Goal: Transaction & Acquisition: Book appointment/travel/reservation

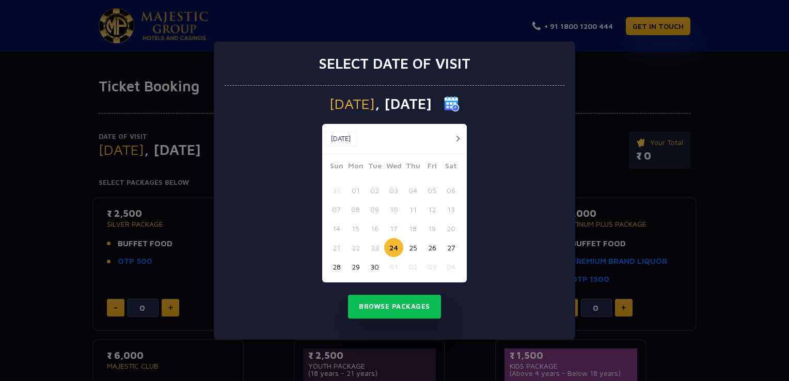
click at [460, 138] on button "button" at bounding box center [458, 138] width 13 height 13
click at [415, 191] on button "02" at bounding box center [413, 190] width 19 height 19
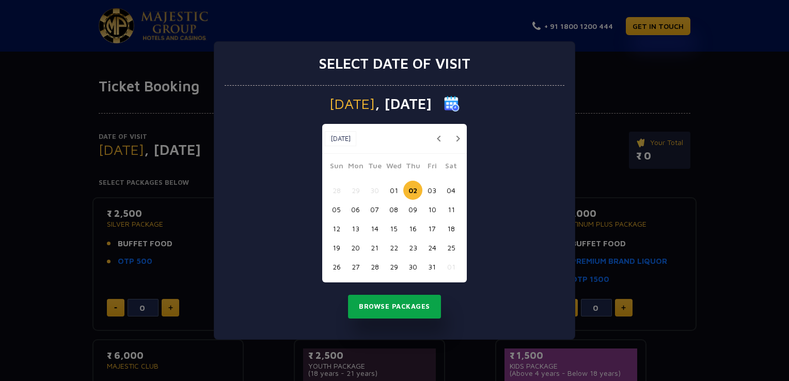
click at [384, 300] on button "Browse Packages" at bounding box center [394, 307] width 93 height 24
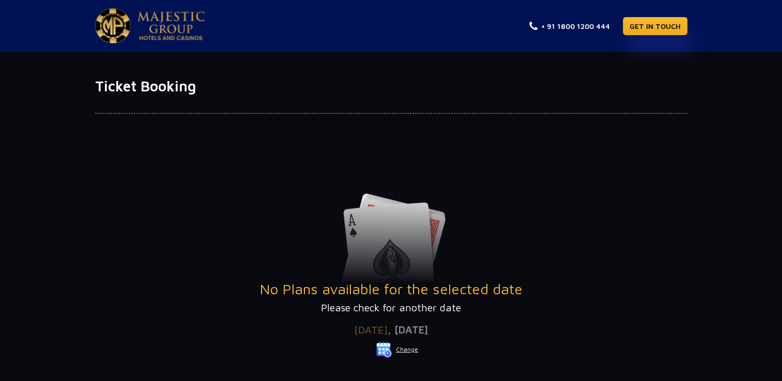
click at [400, 348] on button "Change" at bounding box center [397, 350] width 43 height 17
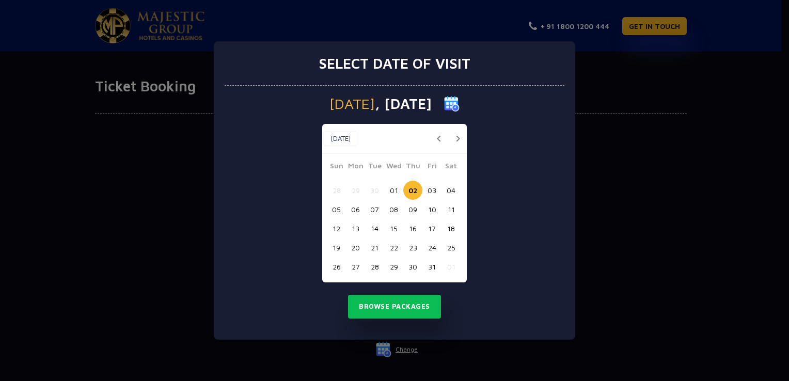
click at [436, 190] on button "03" at bounding box center [432, 190] width 19 height 19
click at [393, 298] on button "Browse Packages" at bounding box center [394, 307] width 93 height 24
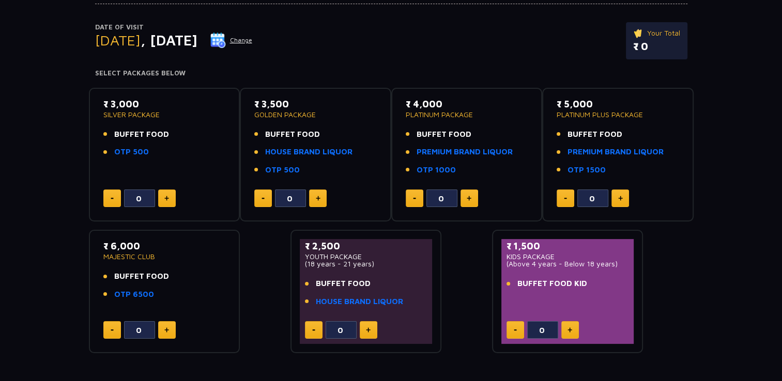
scroll to position [111, 0]
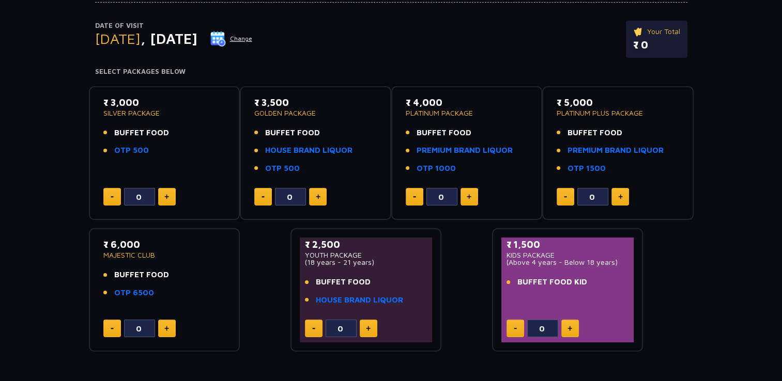
click at [161, 198] on button at bounding box center [167, 197] width 18 height 18
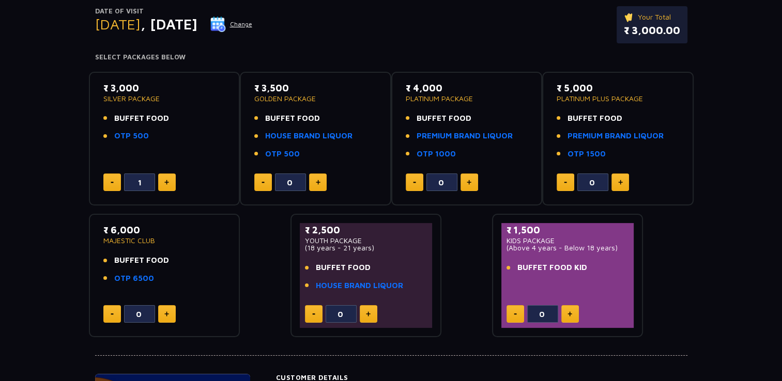
scroll to position [122, 0]
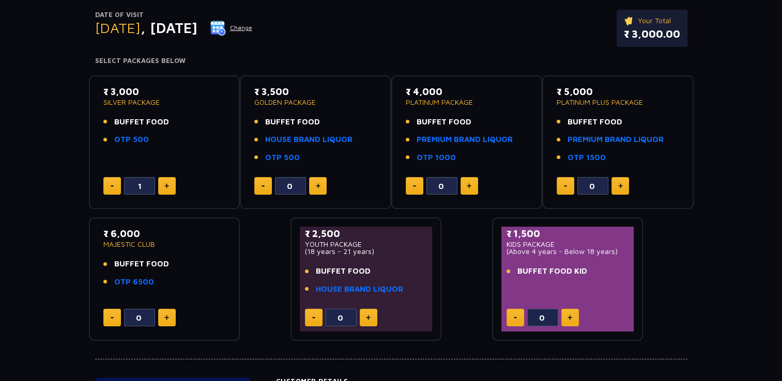
click at [108, 187] on button at bounding box center [112, 186] width 18 height 18
type input "0"
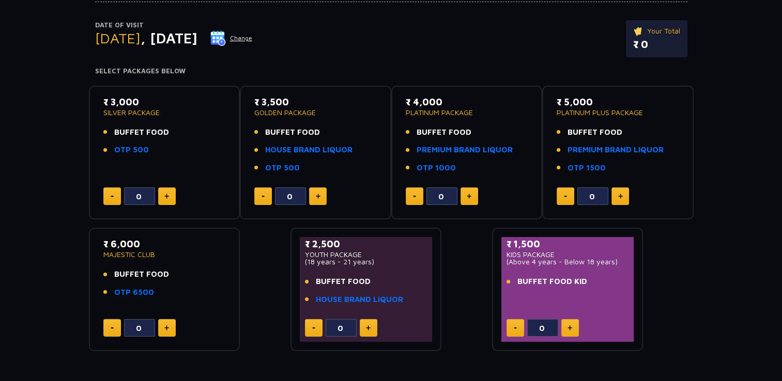
scroll to position [112, 0]
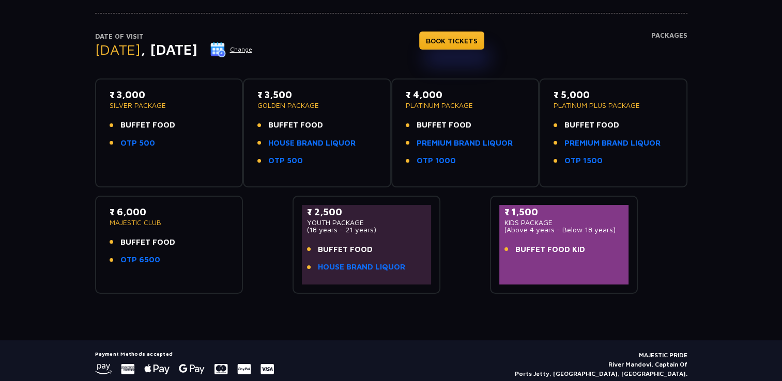
scroll to position [107, 0]
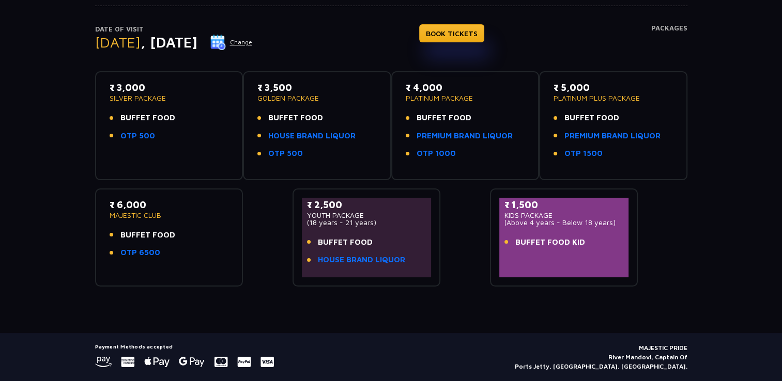
click at [190, 147] on div "₹ 3,000 SILVER PACKAGE BUFFET FOOD OTP 500" at bounding box center [169, 114] width 119 height 67
click at [465, 30] on link "BOOK TICKETS" at bounding box center [451, 33] width 65 height 18
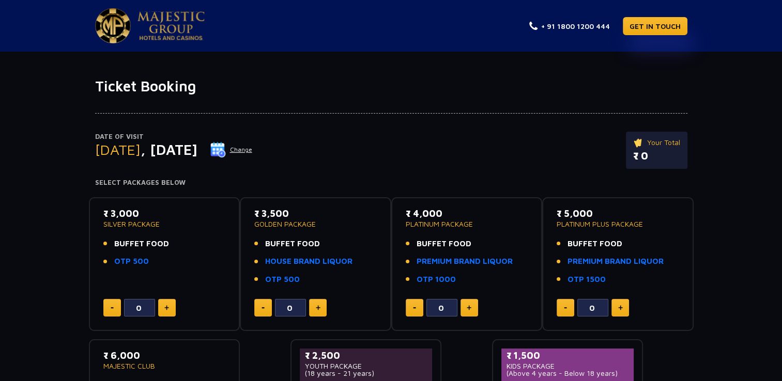
click at [169, 310] on button at bounding box center [167, 308] width 18 height 18
type input "4"
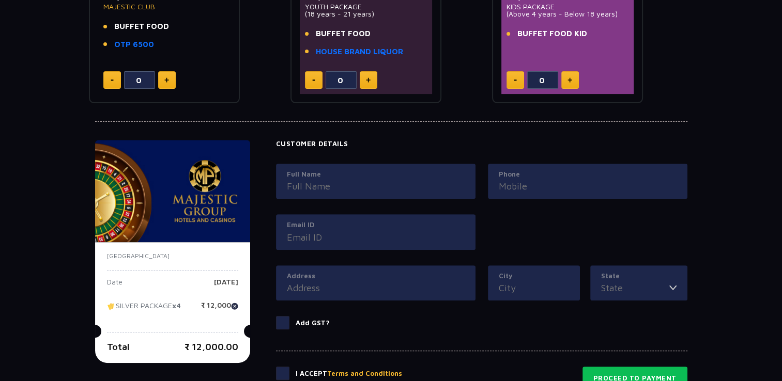
scroll to position [372, 0]
